Goal: Information Seeking & Learning: Learn about a topic

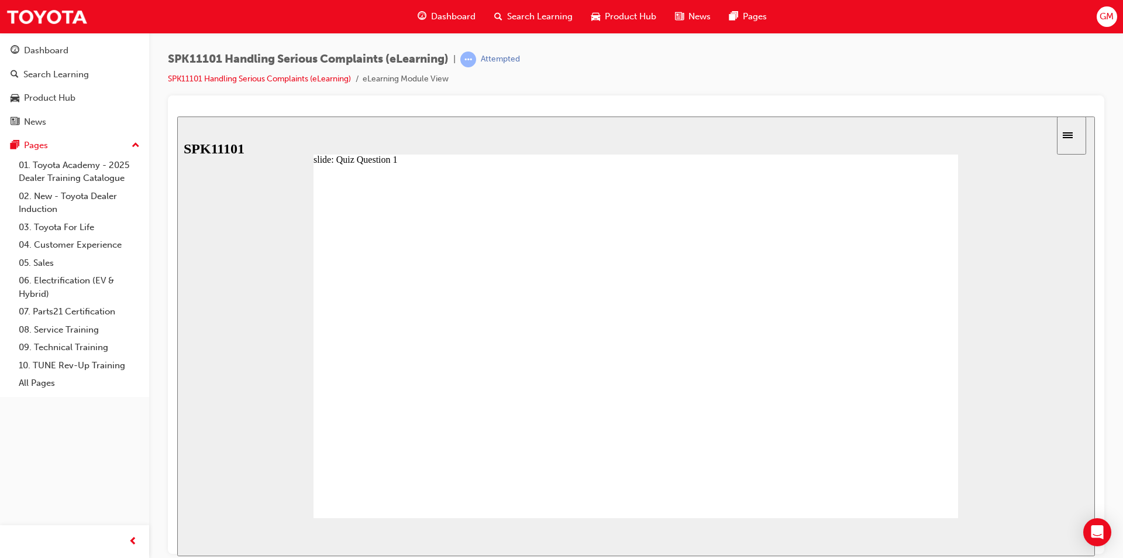
radio input "true"
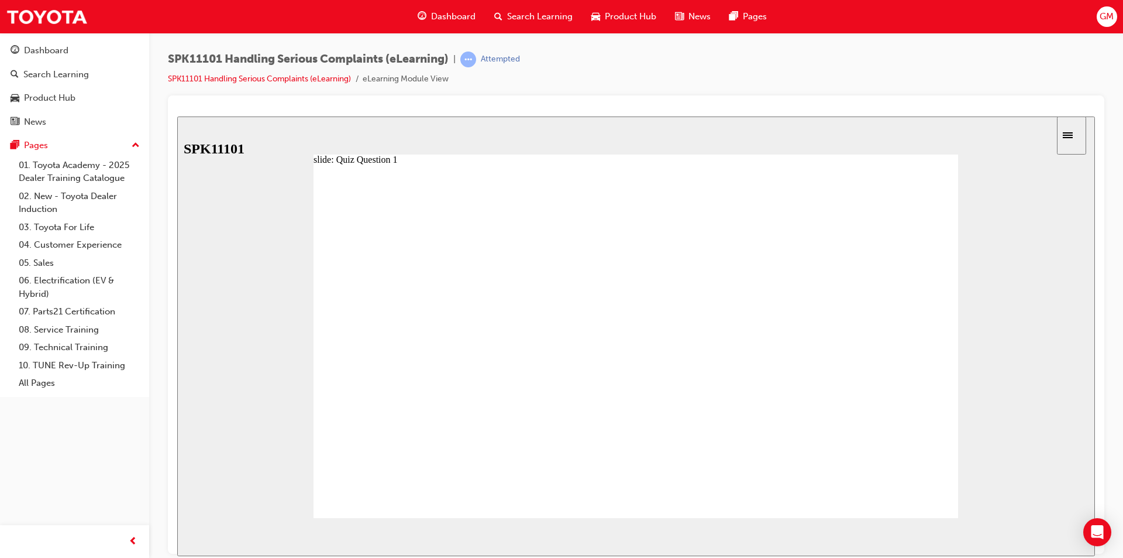
radio input "true"
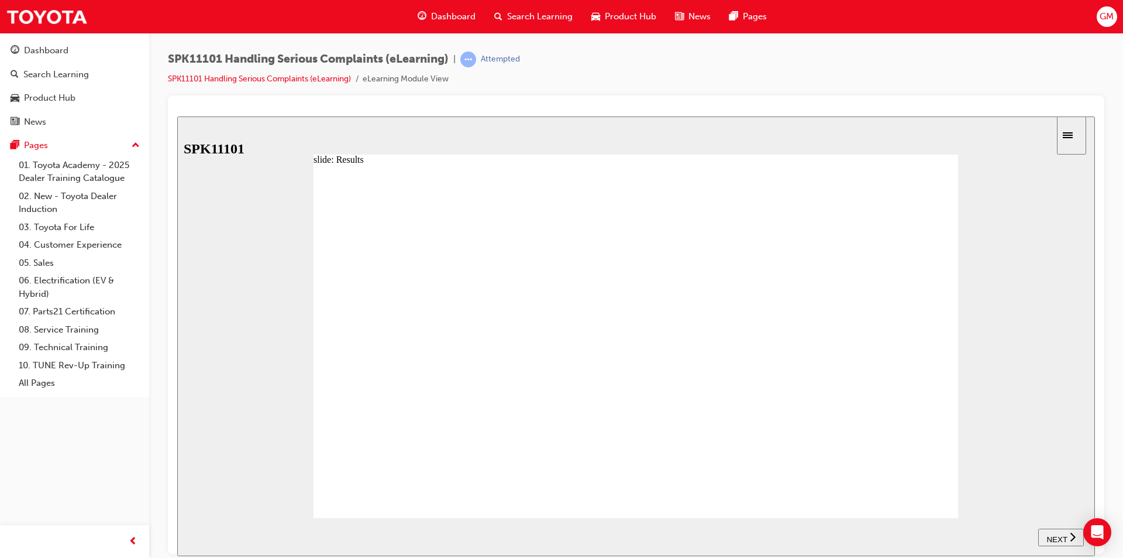
click at [1073, 134] on icon "Sidebar Toggle" at bounding box center [1068, 135] width 10 height 6
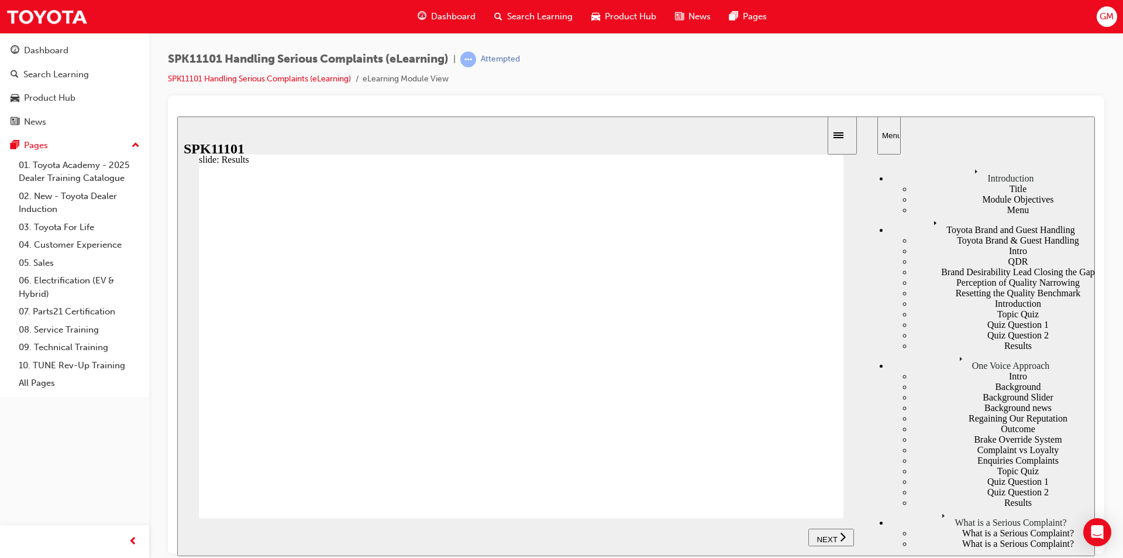
click at [955, 350] on icon "Menu" at bounding box center [964, 359] width 18 height 18
click at [921, 507] on div "What is a Serious Complaint?" at bounding box center [992, 517] width 206 height 20
click at [913, 507] on div "What is a Serious Complaint?" at bounding box center [992, 517] width 206 height 20
click at [931, 527] on div "What is a Serious Complaint?" at bounding box center [1004, 532] width 183 height 11
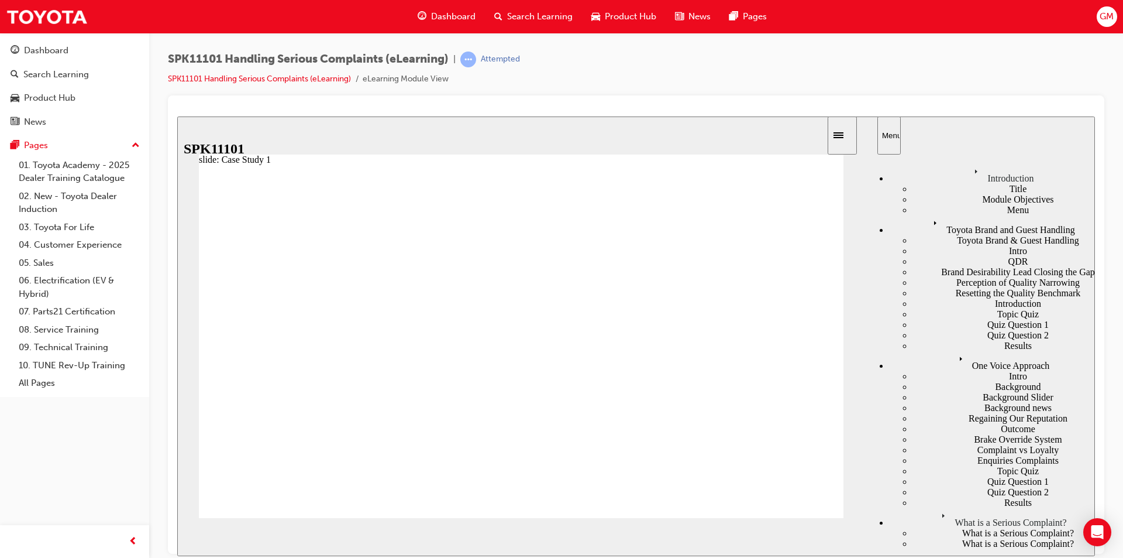
radio input "true"
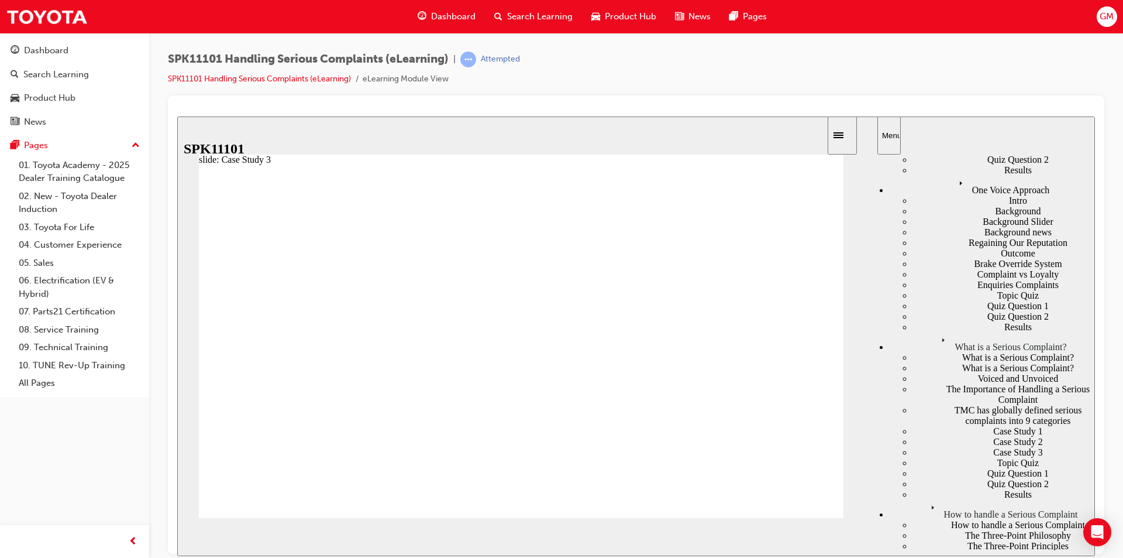
scroll to position [410, 0]
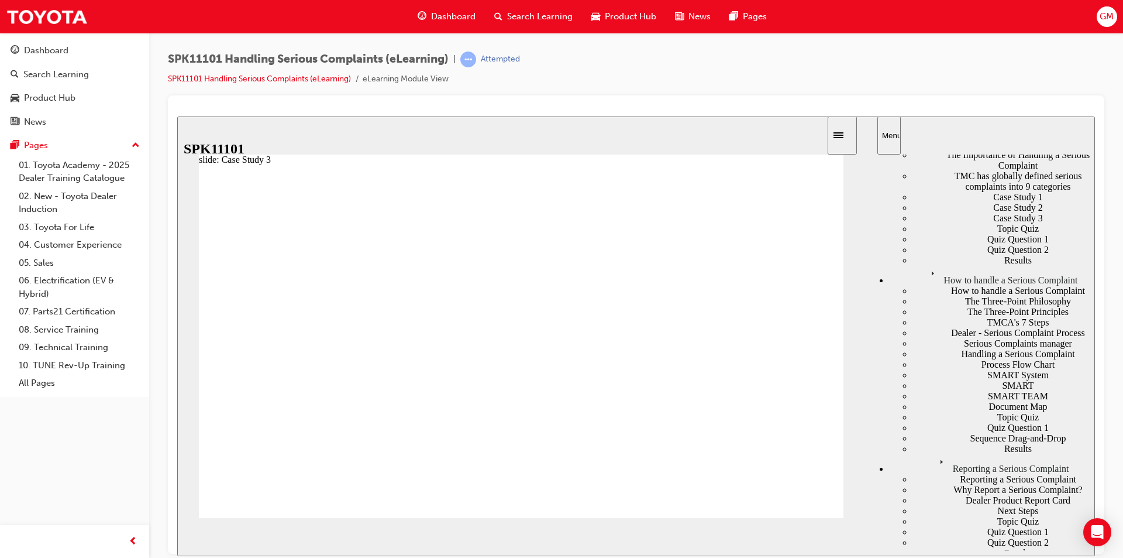
radio input "true"
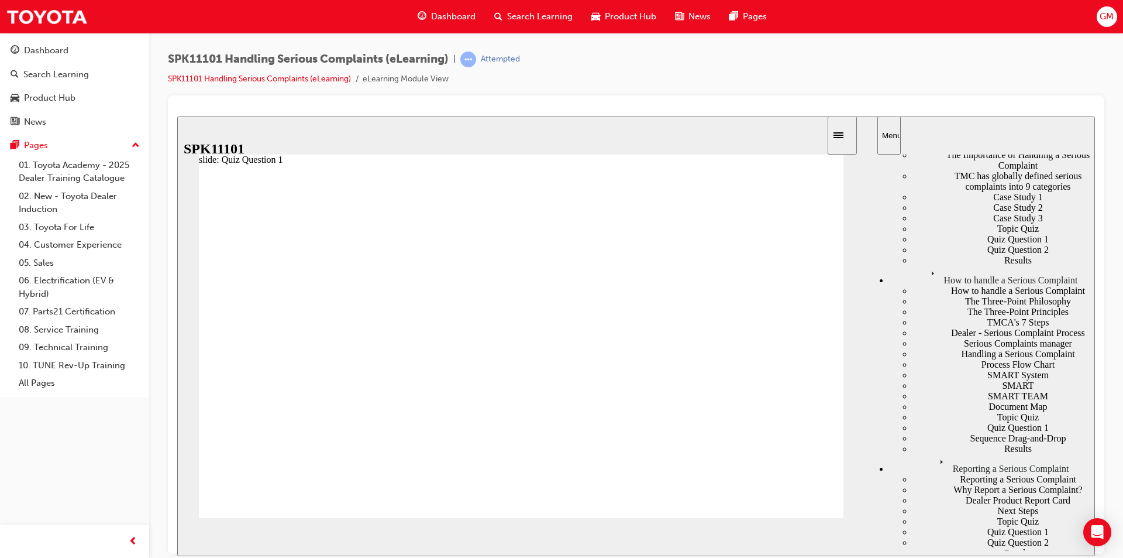
scroll to position [0, 0]
radio input "true"
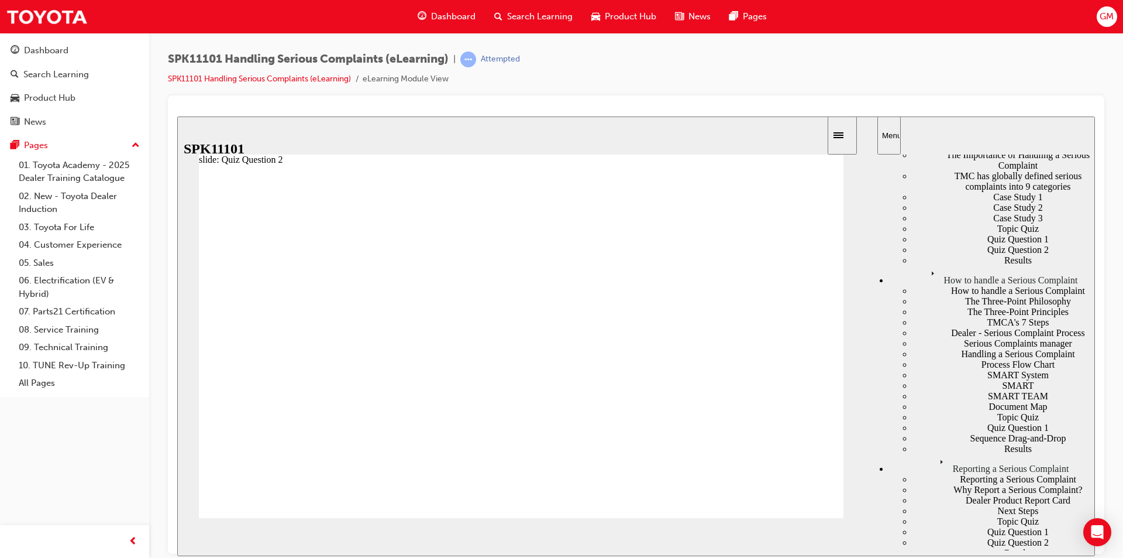
click at [913, 285] on div "How to handle a Serious Complaint" at bounding box center [1004, 290] width 183 height 11
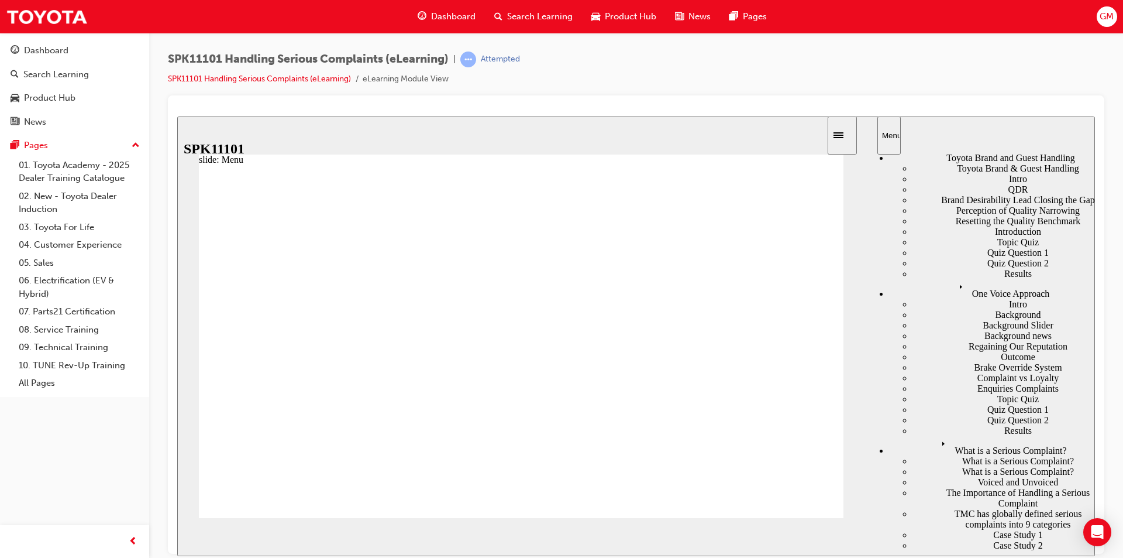
scroll to position [73, 0]
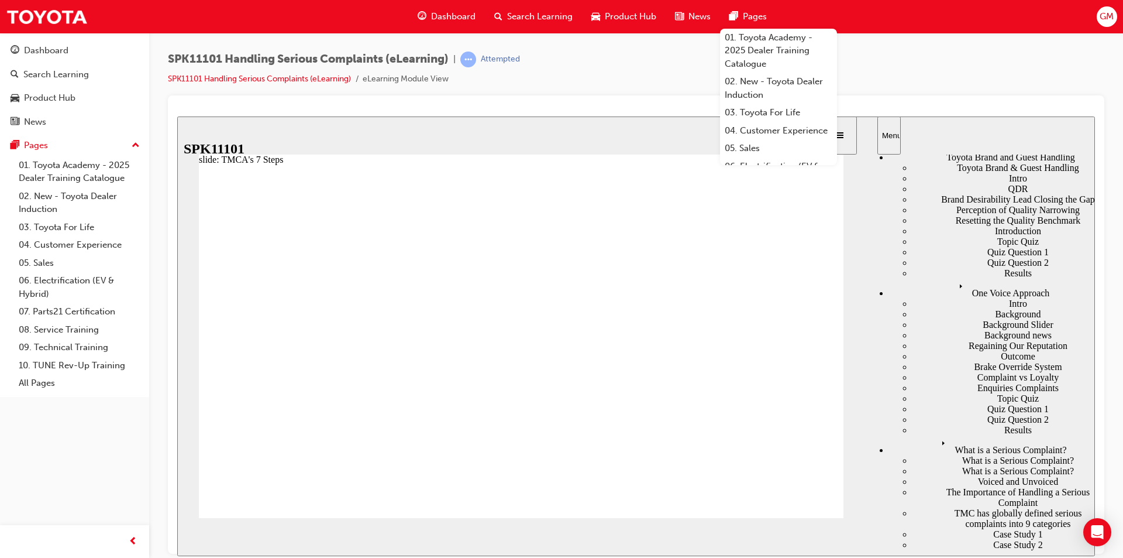
click at [905, 21] on div "Dashboard Search Learning Product Hub News Pages 01. Toyota Academy - 2025 Deal…" at bounding box center [561, 16] width 1123 height 33
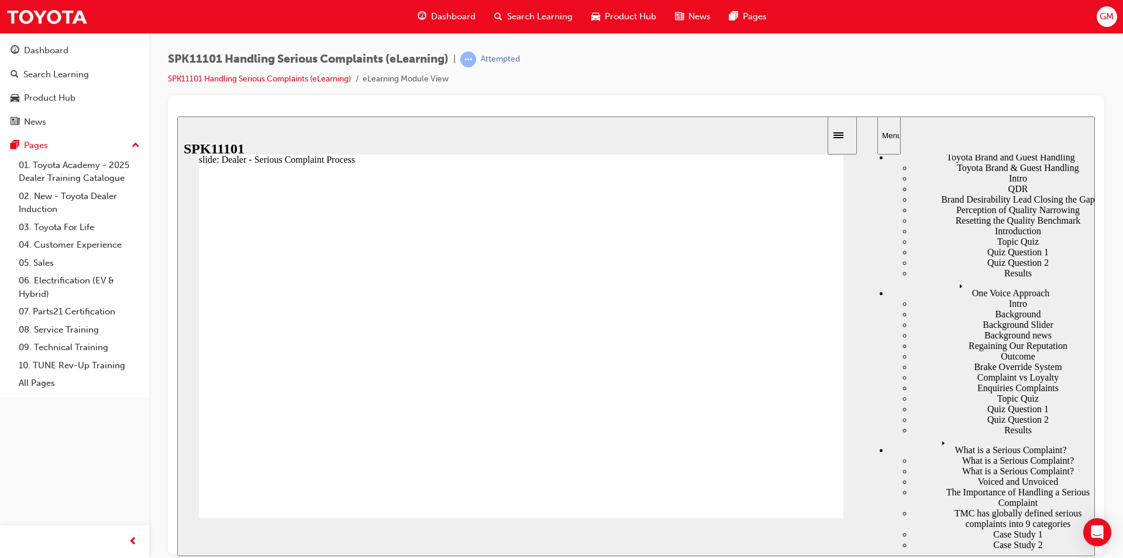
click at [924, 65] on div "SPK11101 Handling Serious Complaints (eLearning) | Attempted SPK11101 Handling …" at bounding box center [636, 73] width 937 height 44
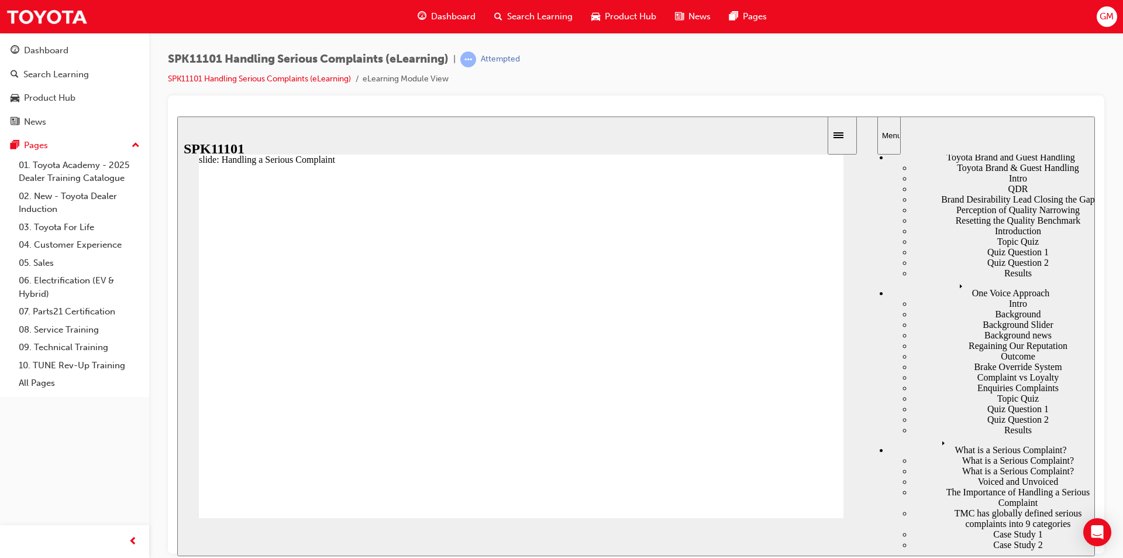
drag, startPoint x: 286, startPoint y: 299, endPoint x: 334, endPoint y: 304, distance: 48.8
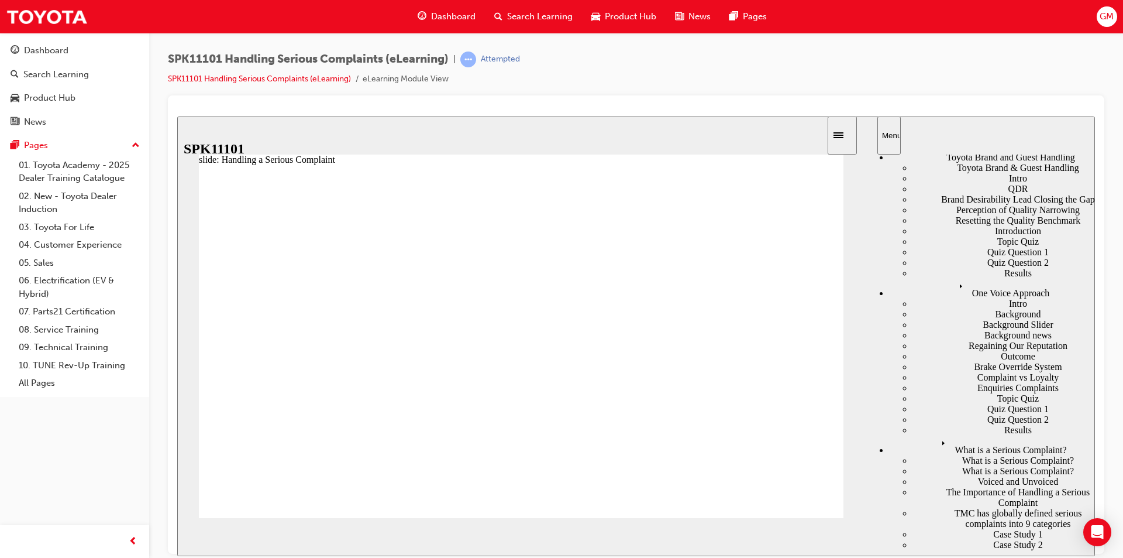
drag, startPoint x: 281, startPoint y: 297, endPoint x: 380, endPoint y: 298, distance: 98.9
drag, startPoint x: 349, startPoint y: 293, endPoint x: 403, endPoint y: 301, distance: 54.4
drag, startPoint x: 413, startPoint y: 301, endPoint x: 483, endPoint y: 301, distance: 70.2
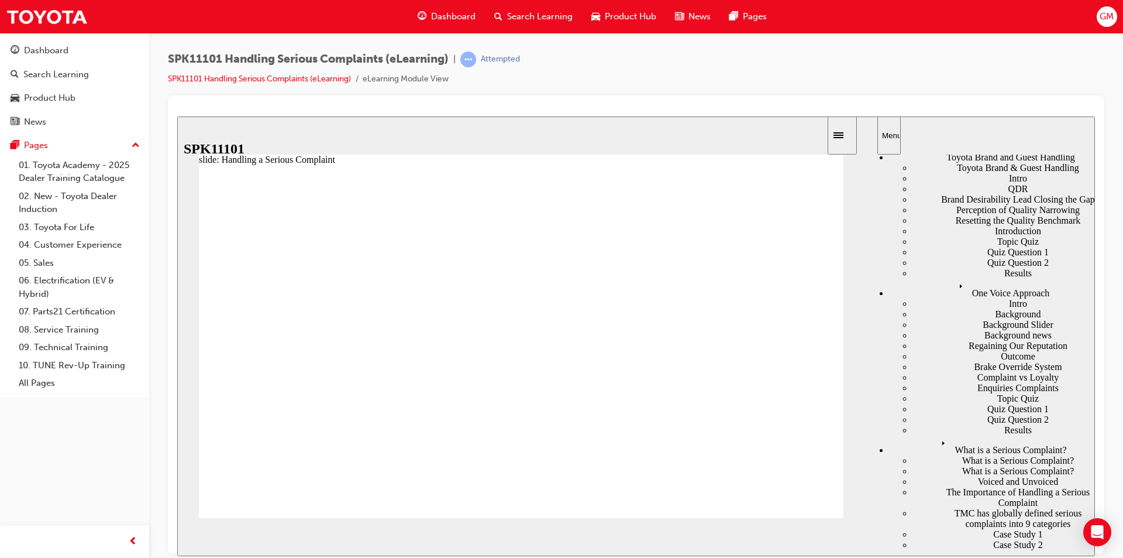
drag, startPoint x: 480, startPoint y: 289, endPoint x: 535, endPoint y: 290, distance: 55.0
drag, startPoint x: 545, startPoint y: 294, endPoint x: 594, endPoint y: 295, distance: 49.7
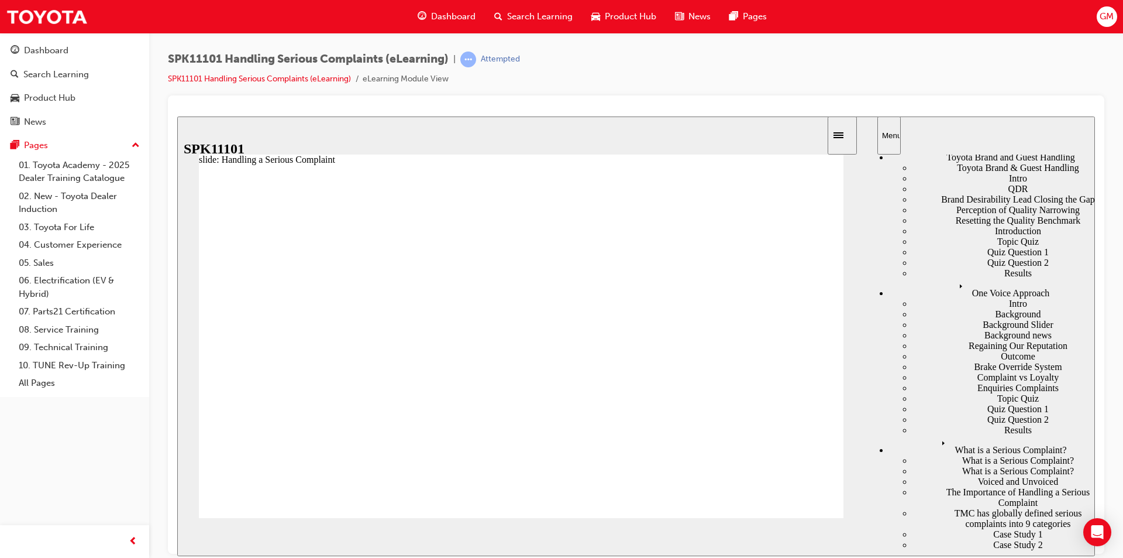
drag, startPoint x: 613, startPoint y: 295, endPoint x: 671, endPoint y: 302, distance: 58.3
type input "7"
drag, startPoint x: 686, startPoint y: 296, endPoint x: 738, endPoint y: 300, distance: 52.2
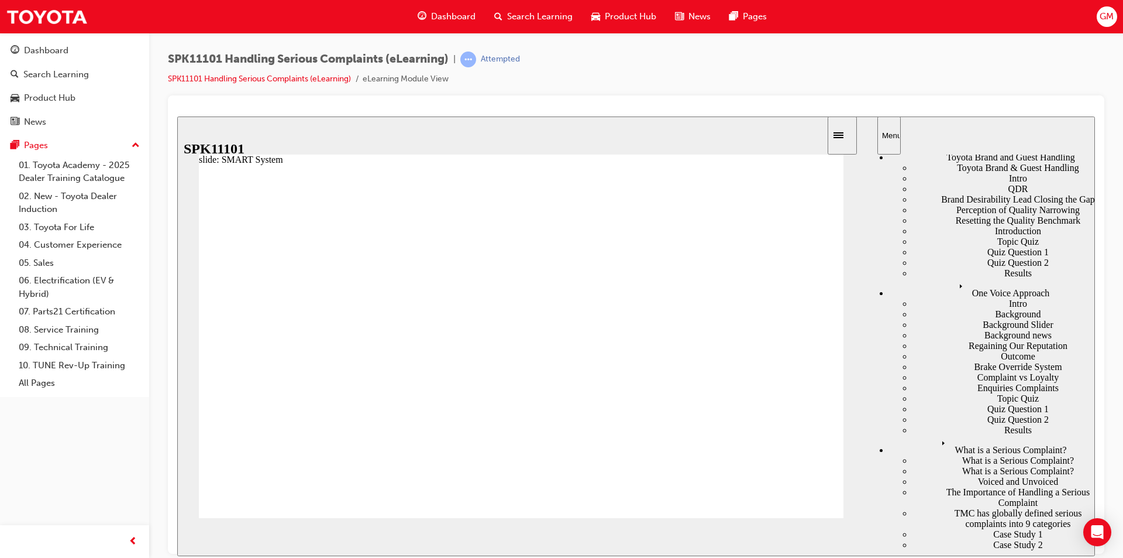
click at [1016, 94] on div "SPK11101 Handling Serious Complaints (eLearning) | Attempted SPK11101 Handling …" at bounding box center [636, 73] width 937 height 44
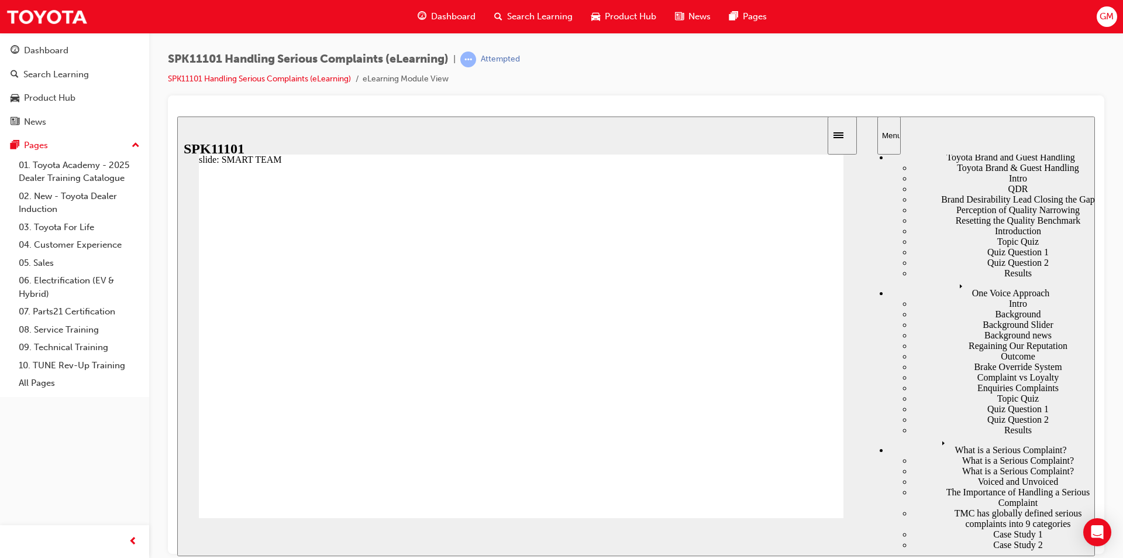
click at [614, 106] on div at bounding box center [636, 111] width 918 height 12
click at [924, 90] on div "SPK11101 Handling Serious Complaints (eLearning) | Attempted SPK11101 Handling …" at bounding box center [636, 73] width 937 height 44
